Goal: Transaction & Acquisition: Purchase product/service

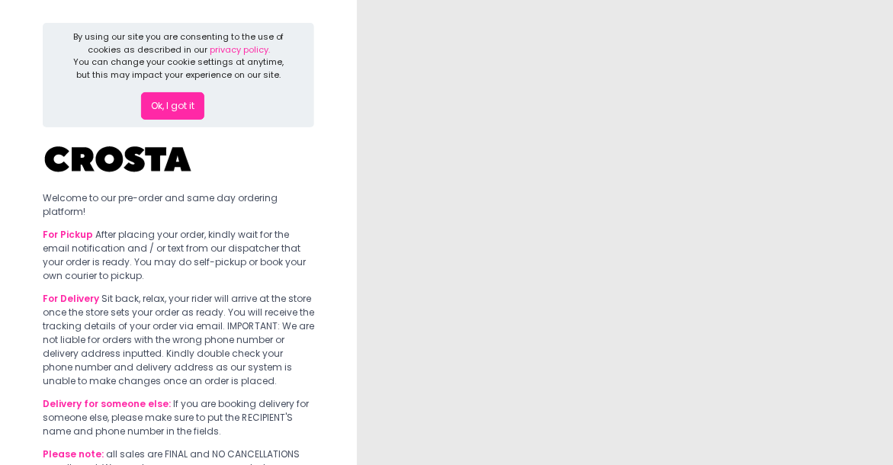
click at [181, 100] on button "Ok, I got it" at bounding box center [172, 105] width 63 height 27
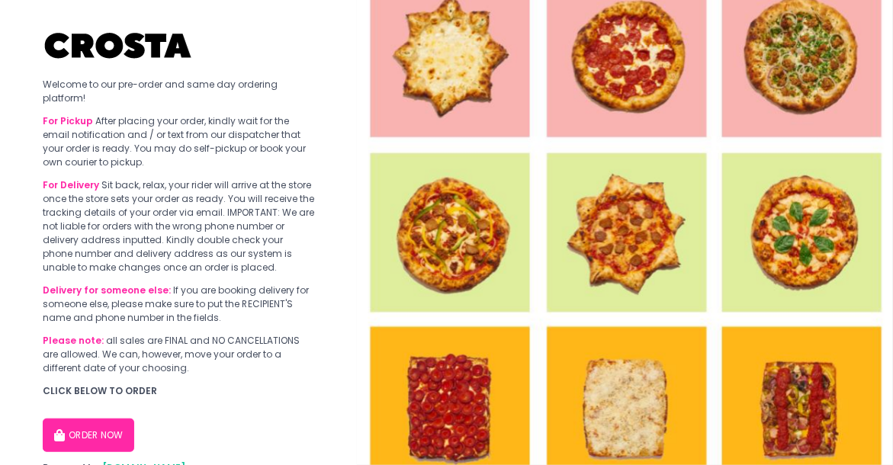
click at [108, 435] on button "ORDER NOW" at bounding box center [88, 436] width 91 height 34
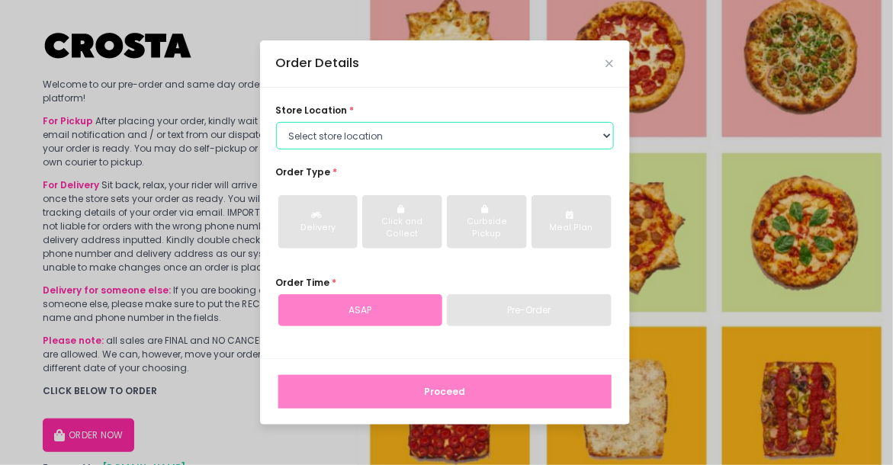
click at [333, 135] on select "Select store location [PERSON_NAME] Pizza - [PERSON_NAME] Pizza - [GEOGRAPHIC_D…" at bounding box center [445, 135] width 338 height 27
select select "65090bae48156caed44a5eb4"
click at [276, 122] on select "Select store location [PERSON_NAME] Pizza - [PERSON_NAME] Pizza - [GEOGRAPHIC_D…" at bounding box center [445, 135] width 338 height 27
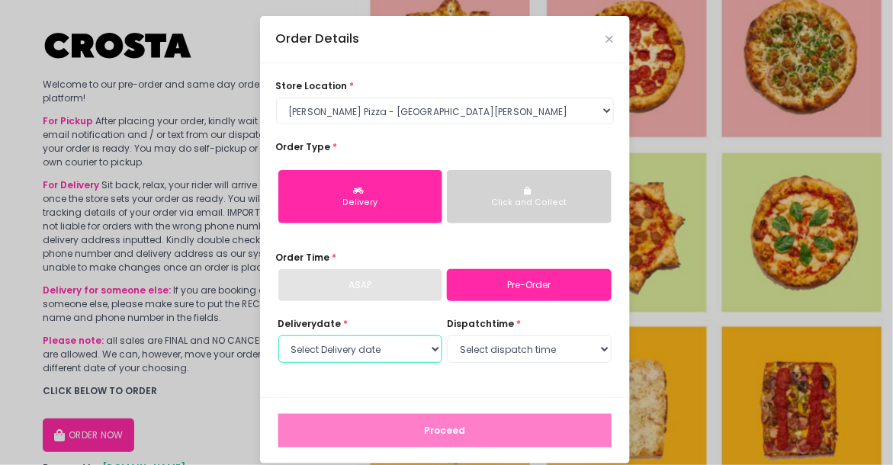
click at [405, 345] on select "Select Delivery date [DATE] [DATE] [DATE] [DATE] [DATE]" at bounding box center [360, 348] width 165 height 27
select select "[DATE]"
click at [278, 335] on select "Select Delivery date [DATE] [DATE] [DATE] [DATE] [DATE]" at bounding box center [360, 348] width 165 height 27
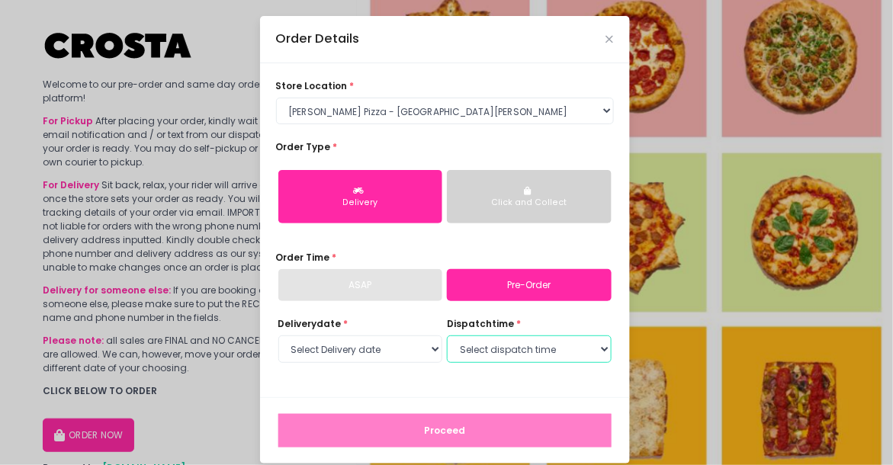
click at [479, 354] on select "Select dispatch time 12:00 PM - 12:30 PM 12:30 PM - 01:00 PM 01:00 PM - 01:30 P…" at bounding box center [529, 348] width 165 height 27
select select "20:30"
click at [447, 335] on select "Select dispatch time 12:00 PM - 12:30 PM 12:30 PM - 01:00 PM 01:00 PM - 01:30 P…" at bounding box center [529, 348] width 165 height 27
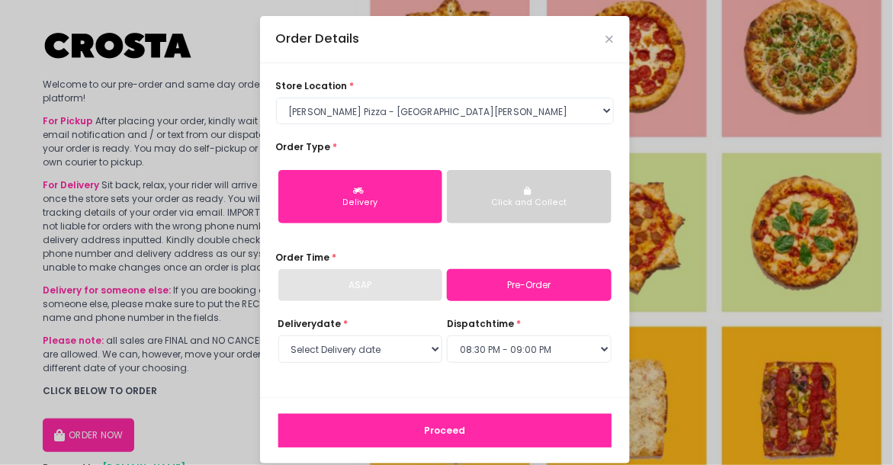
click at [528, 290] on link "Pre-Order" at bounding box center [529, 285] width 165 height 32
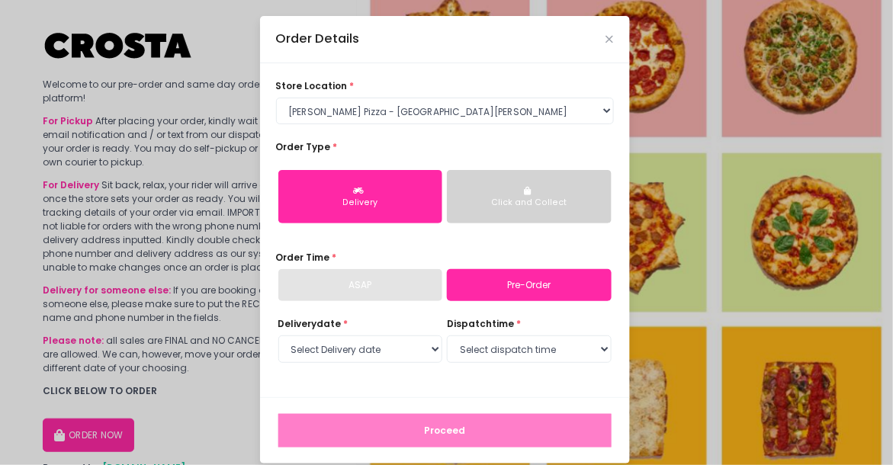
click at [492, 291] on link "Pre-Order" at bounding box center [529, 285] width 165 height 32
click at [511, 253] on div "Order Time * ASAP Pre-Order" at bounding box center [445, 276] width 338 height 50
click at [464, 345] on select "Select dispatch time 12:00 PM - 12:30 PM 12:30 PM - 01:00 PM 01:00 PM - 01:30 P…" at bounding box center [529, 348] width 165 height 27
select select "20:30"
click at [447, 335] on select "Select dispatch time 12:00 PM - 12:30 PM 12:30 PM - 01:00 PM 01:00 PM - 01:30 P…" at bounding box center [529, 348] width 165 height 27
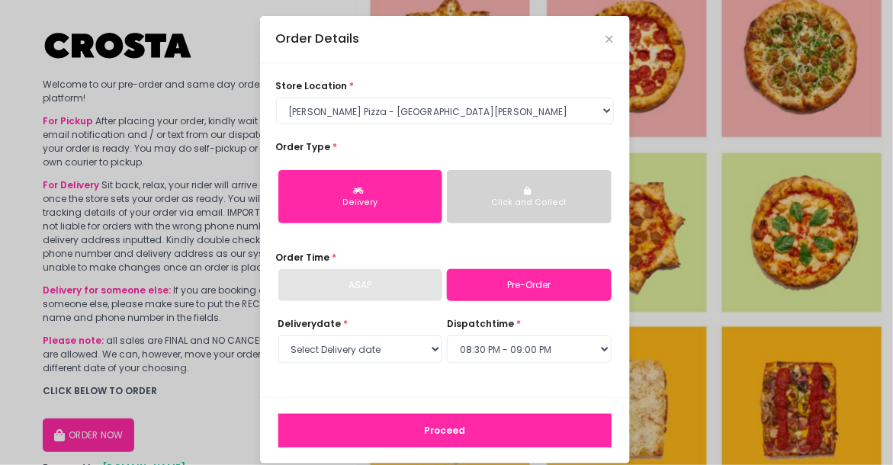
click at [462, 386] on div "store location * Select store location [PERSON_NAME] Pizza - [PERSON_NAME] Pizz…" at bounding box center [445, 230] width 370 height 334
click at [453, 431] on button "Proceed" at bounding box center [444, 431] width 333 height 34
